Goal: Task Accomplishment & Management: Manage account settings

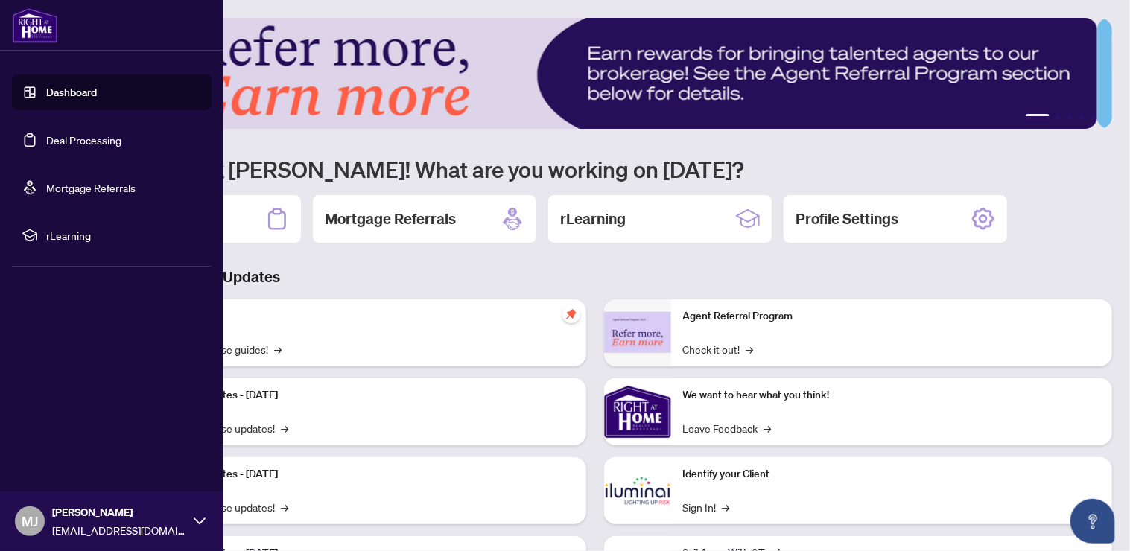
click at [96, 136] on link "Deal Processing" at bounding box center [83, 139] width 75 height 13
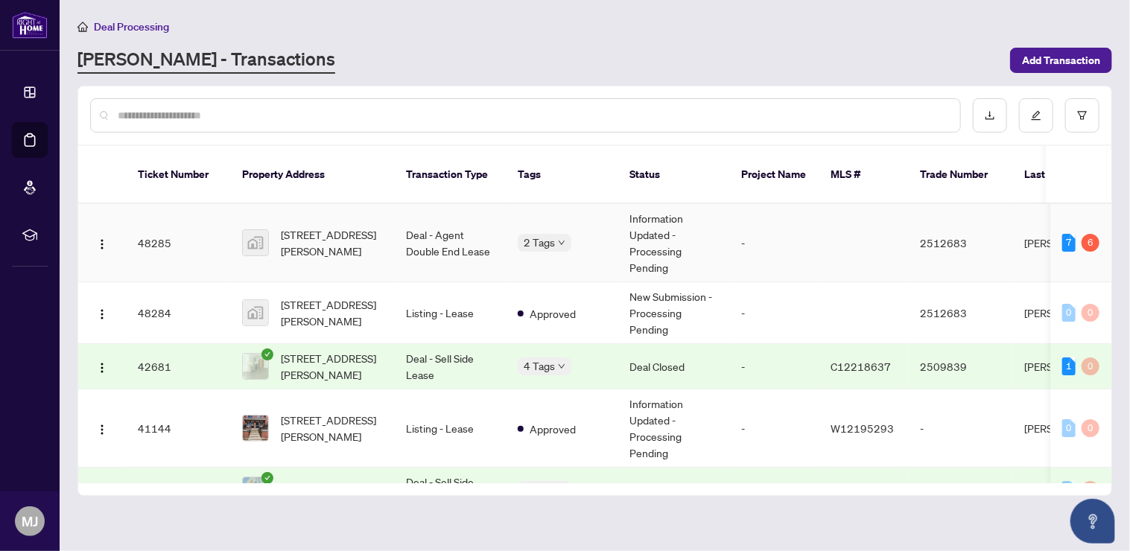
click at [1074, 234] on div "7 6" at bounding box center [1080, 243] width 37 height 18
click at [525, 225] on body "Dashboard Deal Processing Mortgage Referrals rLearning MJ [PERSON_NAME] [PERSON…" at bounding box center [565, 275] width 1130 height 551
click at [449, 217] on td "Deal - Agent Double End Lease" at bounding box center [450, 243] width 112 height 78
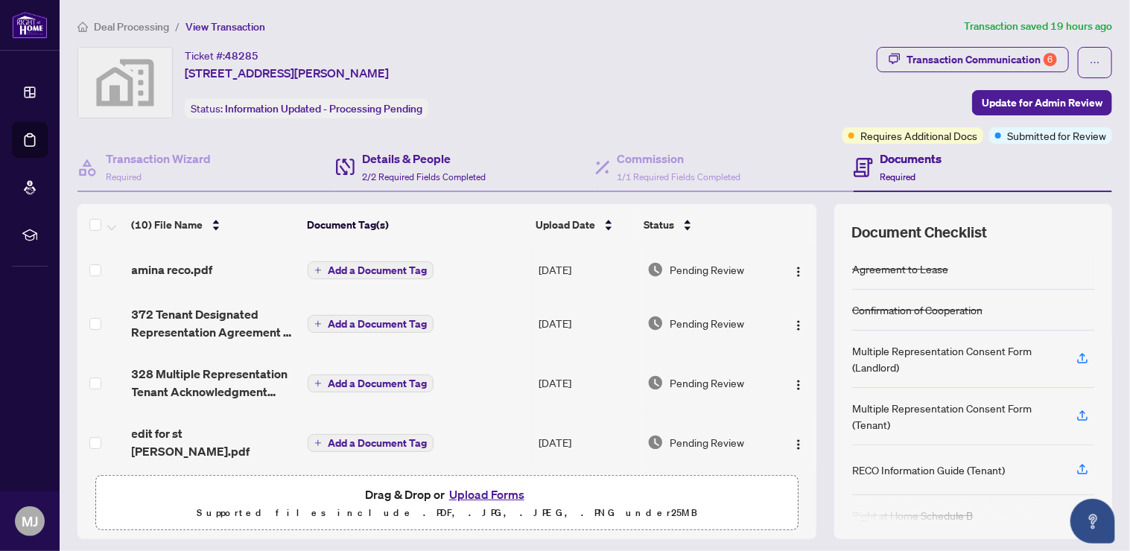
scroll to position [92, 0]
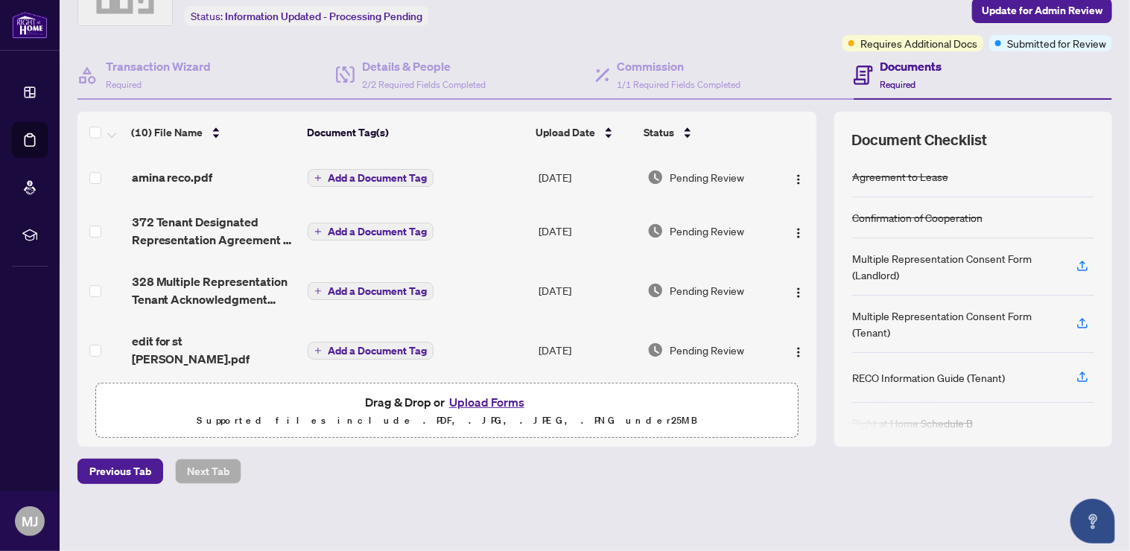
drag, startPoint x: 803, startPoint y: 188, endPoint x: 801, endPoint y: 211, distance: 22.5
click at [801, 211] on div "(10) File Name Document Tag(s) Upload Date Status amina reco.pdf Add a Document…" at bounding box center [594, 279] width 1034 height 335
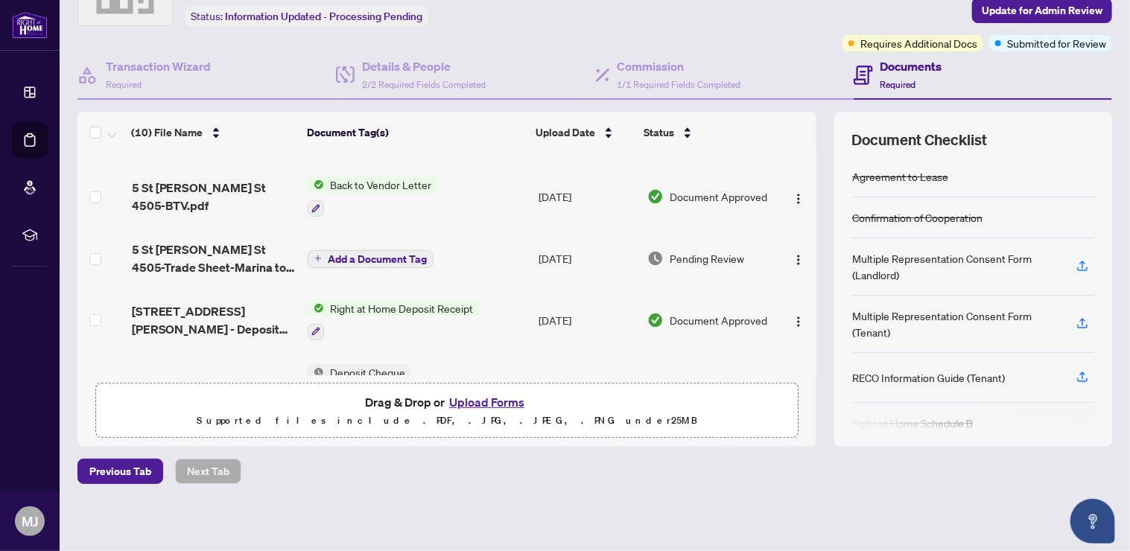
scroll to position [217, 0]
click at [412, 175] on span "Back to Vendor Letter" at bounding box center [380, 183] width 113 height 16
click at [236, 177] on span "5 St [PERSON_NAME] St 4505-BTV.pdf" at bounding box center [214, 195] width 165 height 36
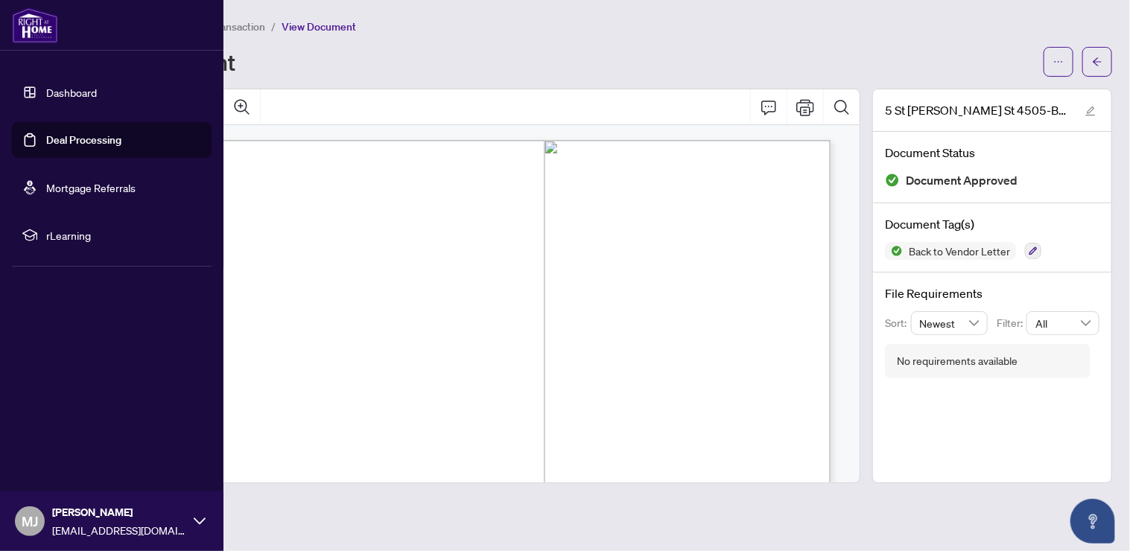
click at [21, 24] on img at bounding box center [35, 25] width 46 height 36
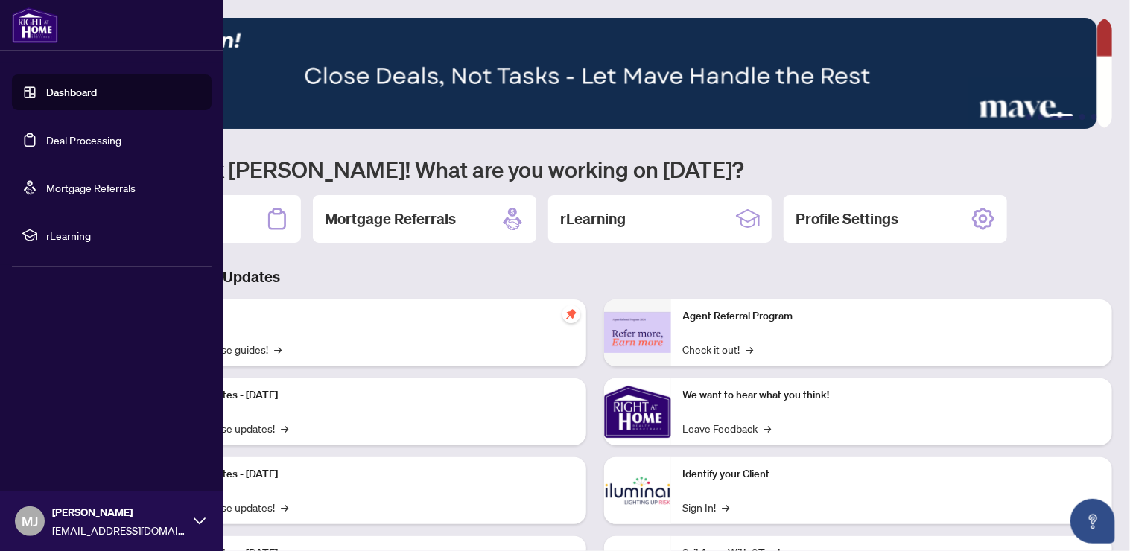
click at [66, 137] on link "Deal Processing" at bounding box center [83, 139] width 75 height 13
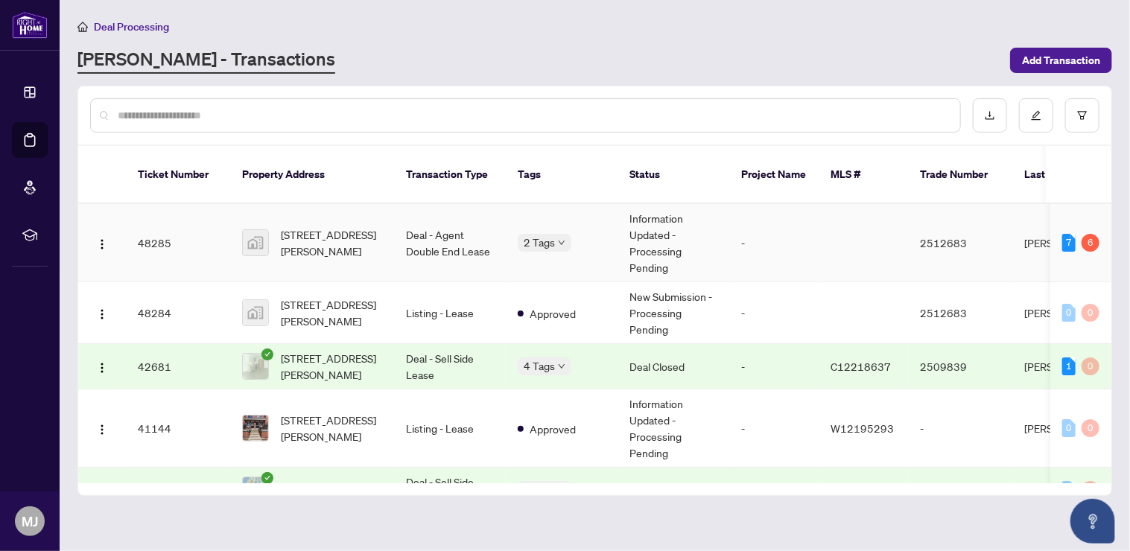
click at [653, 226] on td "Information Updated - Processing Pending" at bounding box center [673, 243] width 112 height 78
